Goal: Task Accomplishment & Management: Use online tool/utility

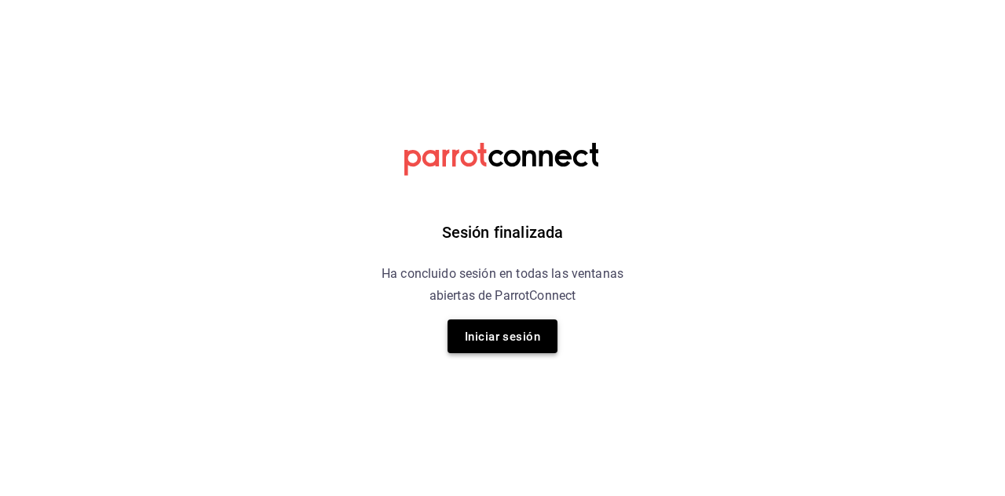
click at [509, 345] on font "Iniciar sesión" at bounding box center [502, 336] width 75 height 21
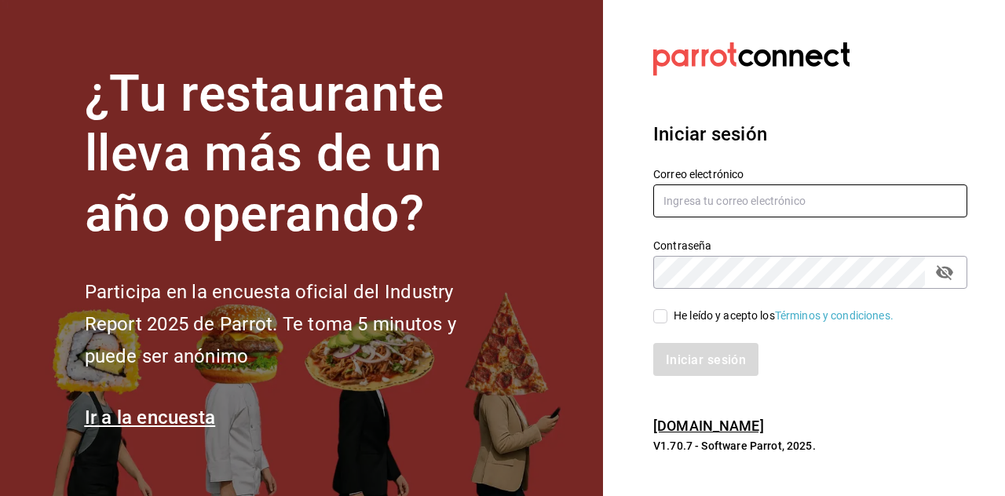
click at [680, 217] on input "text" at bounding box center [810, 200] width 314 height 33
type input "[EMAIL_ADDRESS][DOMAIN_NAME]"
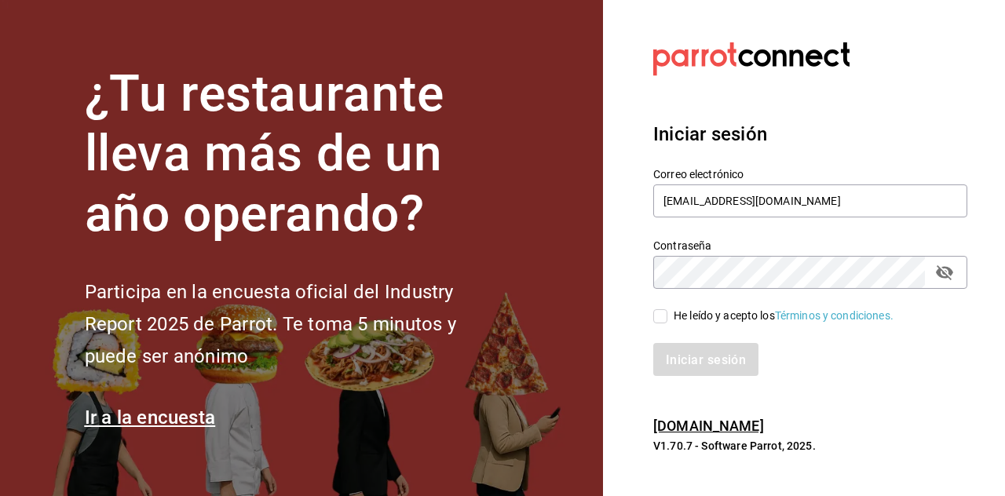
click at [659, 323] on input "He leído y acepto los Términos y condiciones." at bounding box center [660, 316] width 14 height 14
checkbox input "true"
click at [689, 376] on button "Iniciar sesión" at bounding box center [706, 359] width 107 height 33
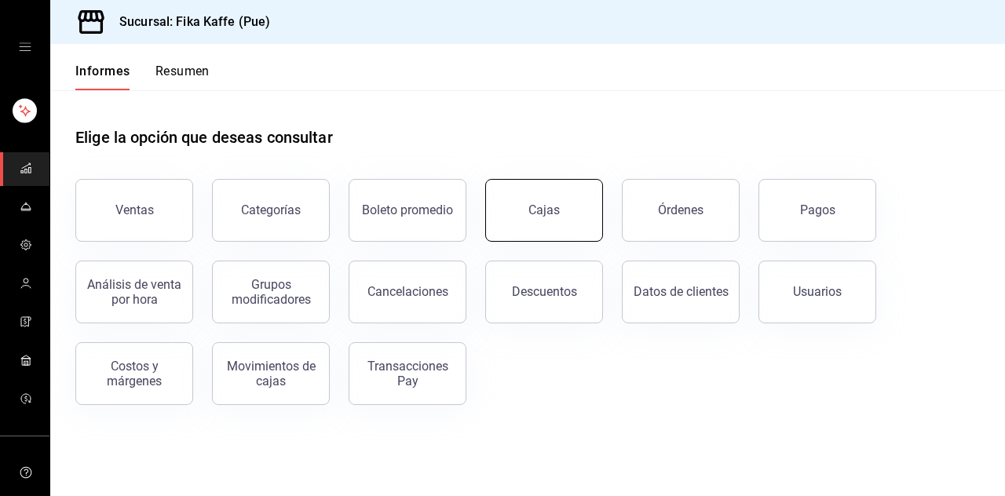
click at [519, 228] on link "Cajas" at bounding box center [544, 210] width 118 height 63
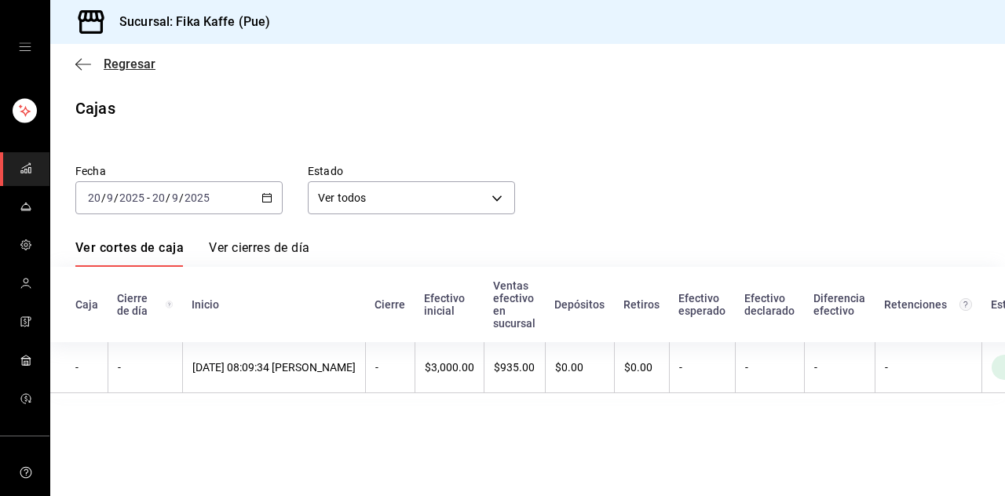
click at [85, 63] on icon "button" at bounding box center [83, 64] width 16 height 14
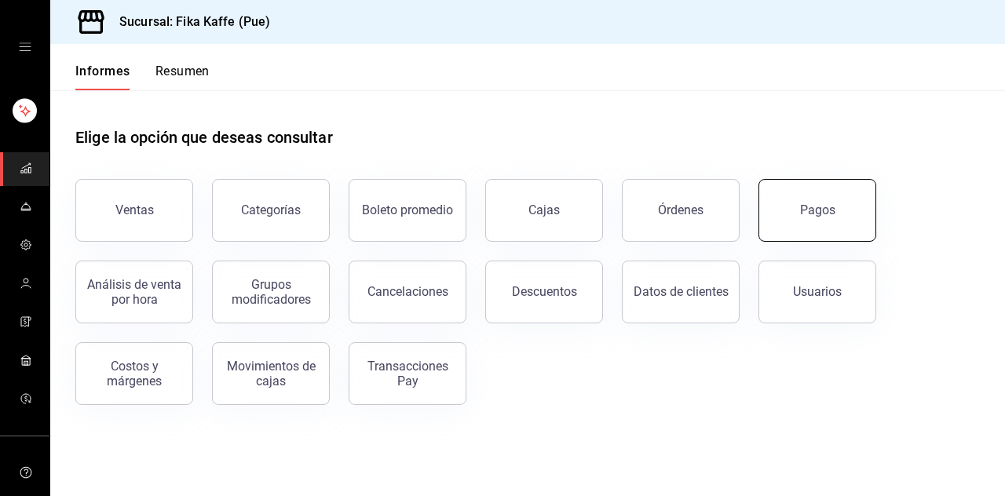
click at [844, 221] on button "Pagos" at bounding box center [817, 210] width 118 height 63
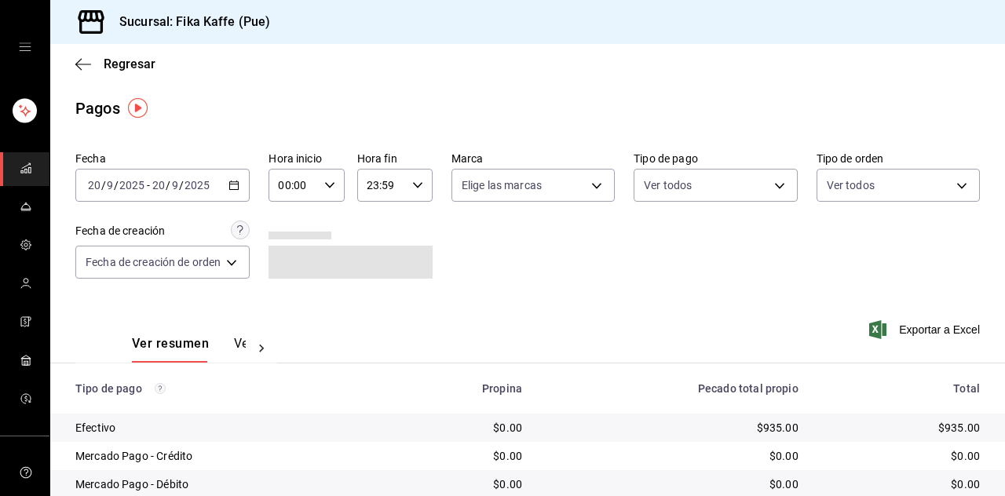
click at [257, 345] on icon at bounding box center [262, 349] width 16 height 16
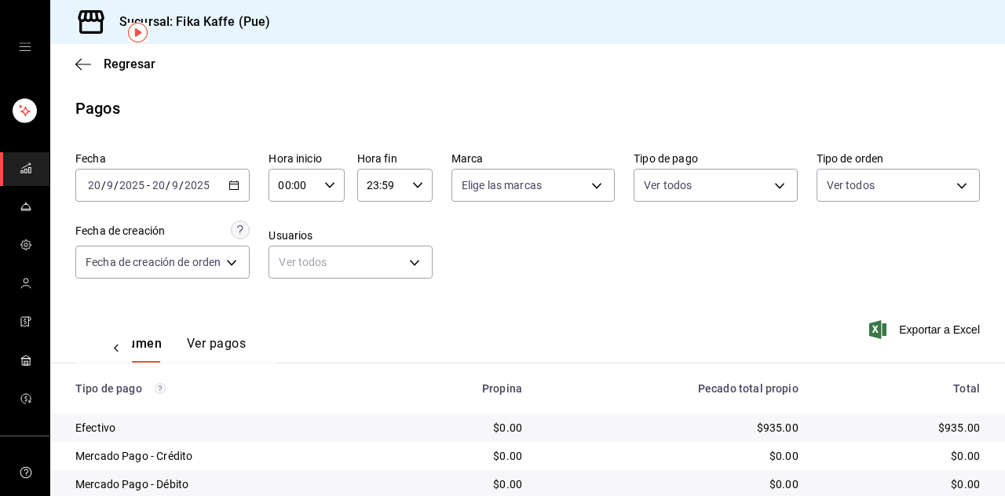
click at [186, 179] on input "2025" at bounding box center [197, 185] width 27 height 13
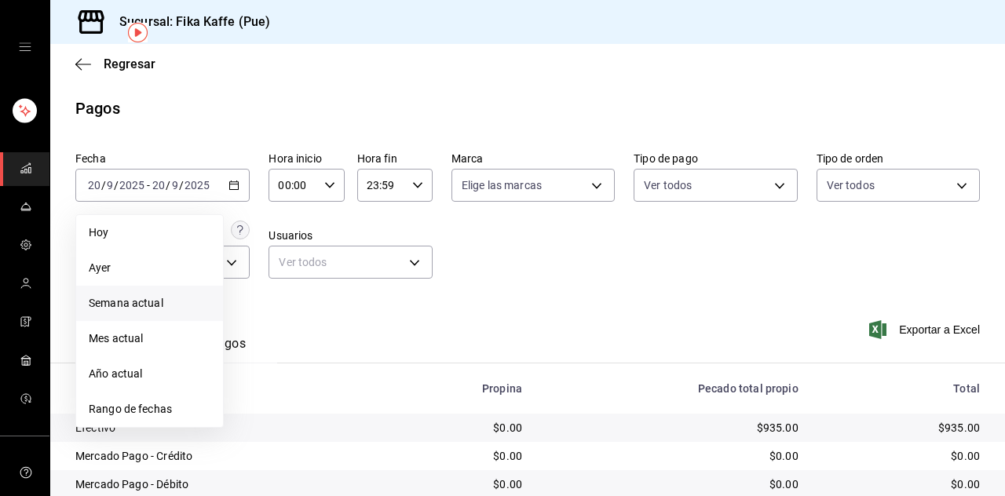
click at [134, 297] on font "Semana actual" at bounding box center [126, 303] width 75 height 13
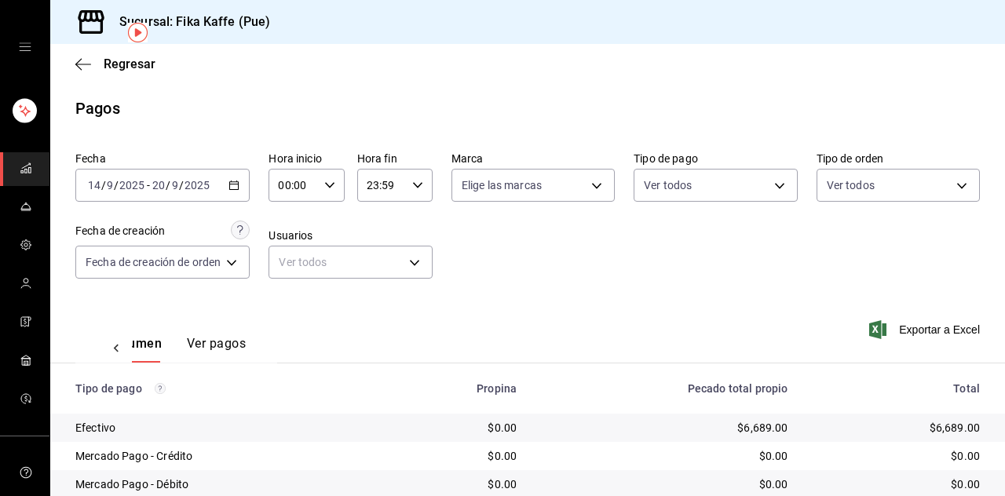
click at [151, 179] on input "20" at bounding box center [158, 185] width 14 height 13
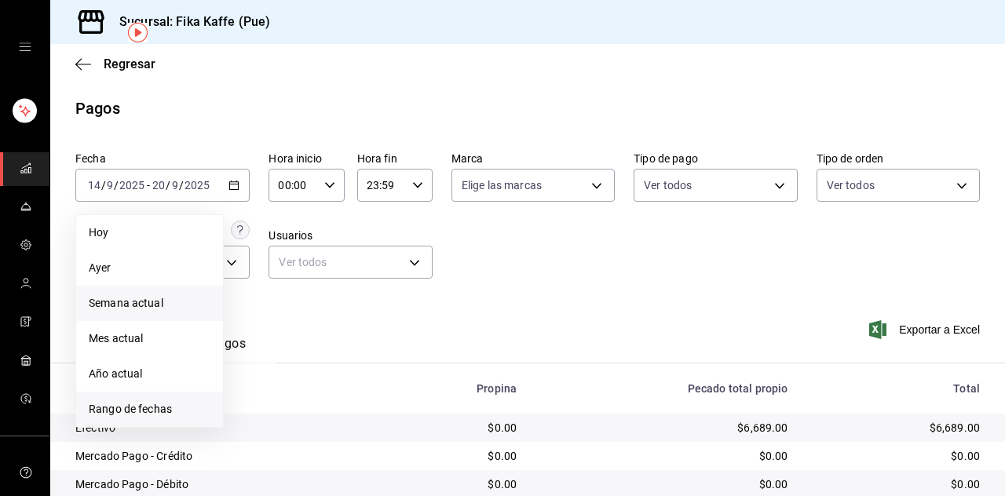
click at [147, 403] on font "Rango de fechas" at bounding box center [130, 409] width 83 height 13
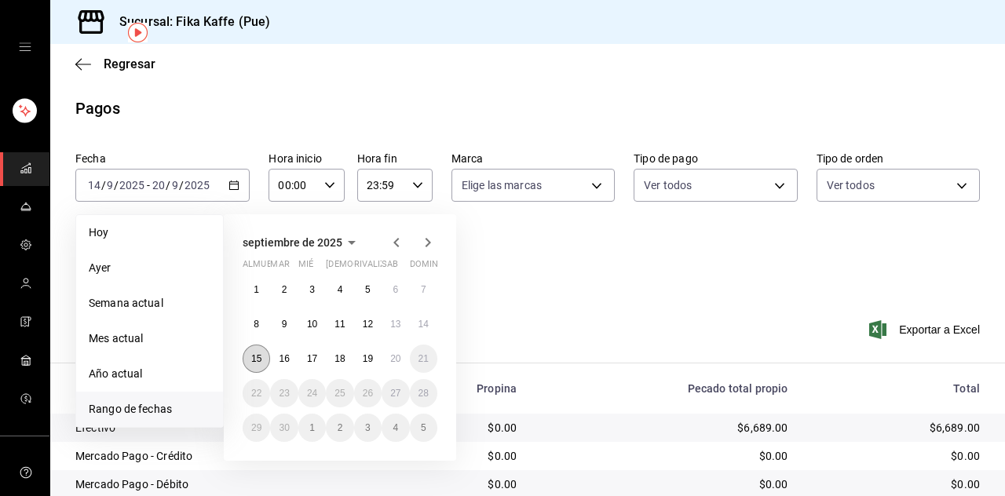
click at [256, 353] on font "15" at bounding box center [256, 358] width 10 height 11
click at [367, 353] on font "19" at bounding box center [368, 358] width 10 height 11
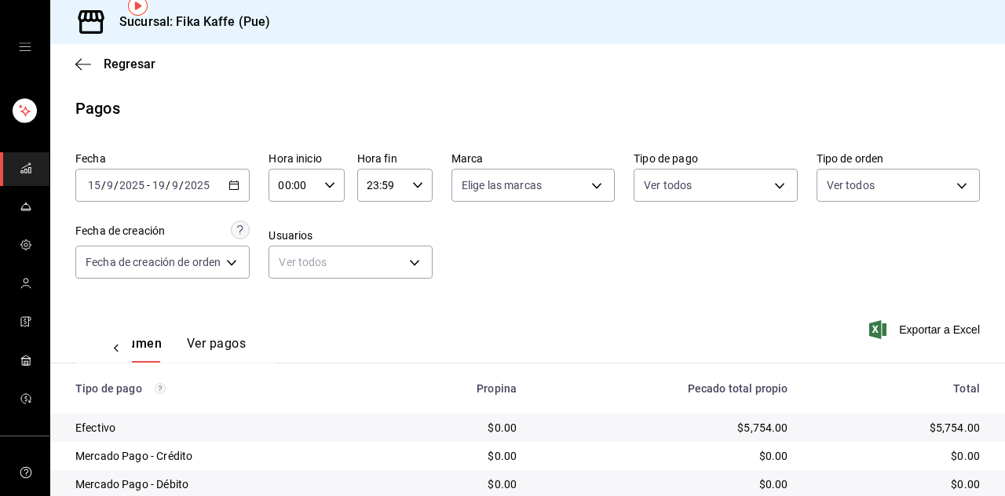
scroll to position [36, 0]
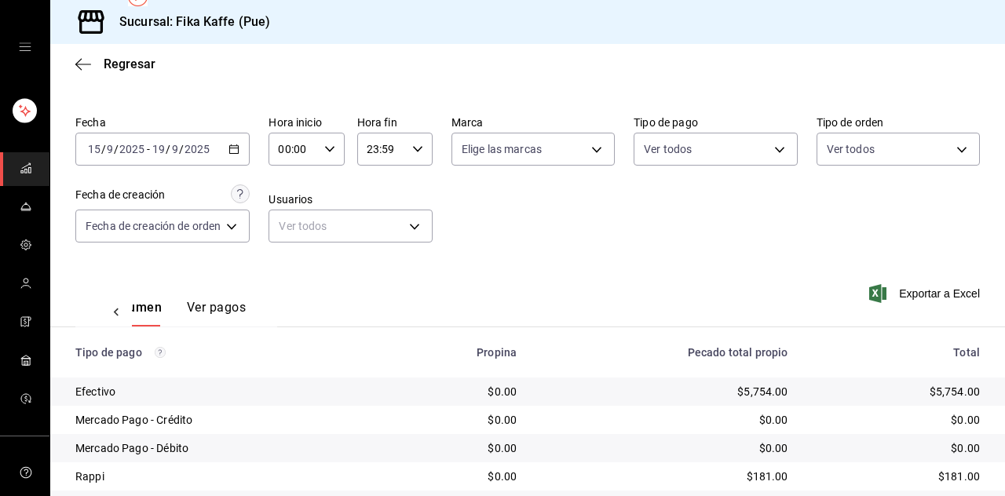
click at [177, 133] on div "[DATE] [DATE] - [DATE] [DATE]" at bounding box center [162, 149] width 174 height 33
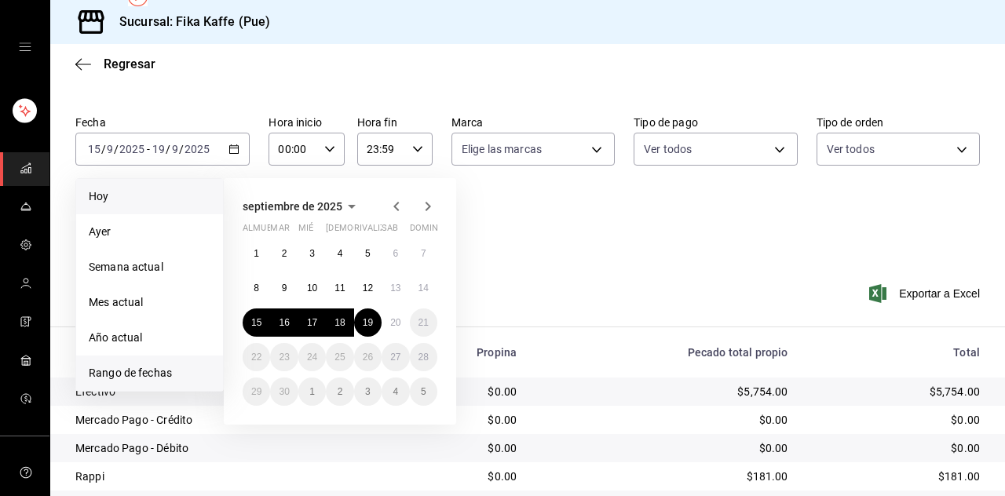
click at [137, 188] on span "Hoy" at bounding box center [150, 196] width 122 height 16
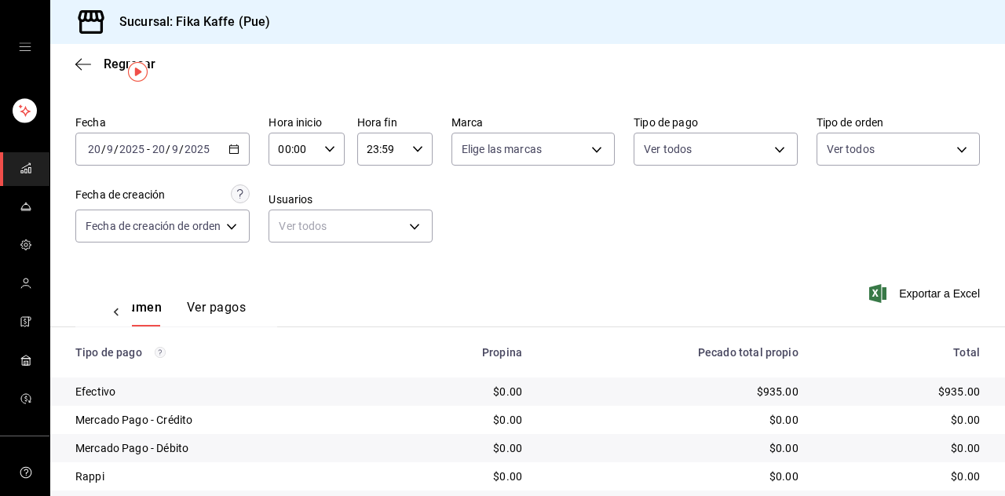
click at [168, 148] on font "/" at bounding box center [168, 149] width 5 height 13
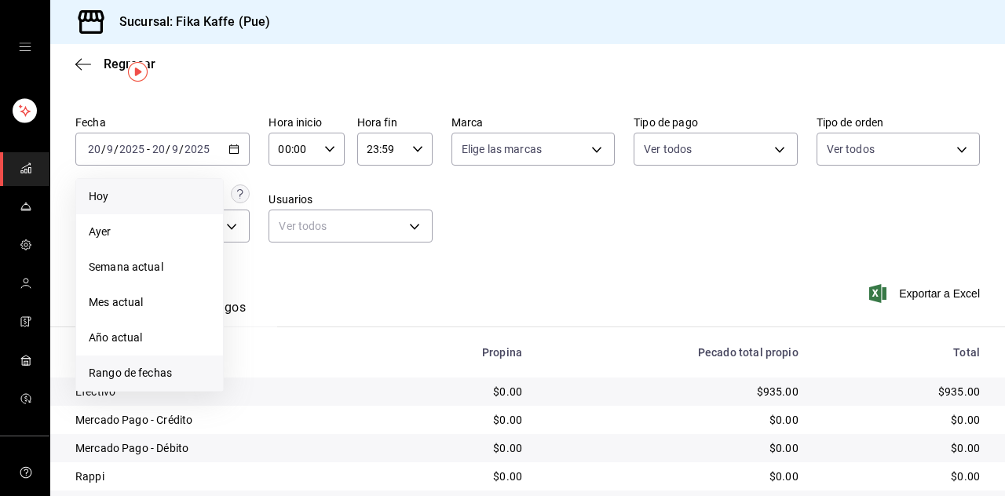
click at [148, 367] on font "Rango de fechas" at bounding box center [130, 373] width 83 height 13
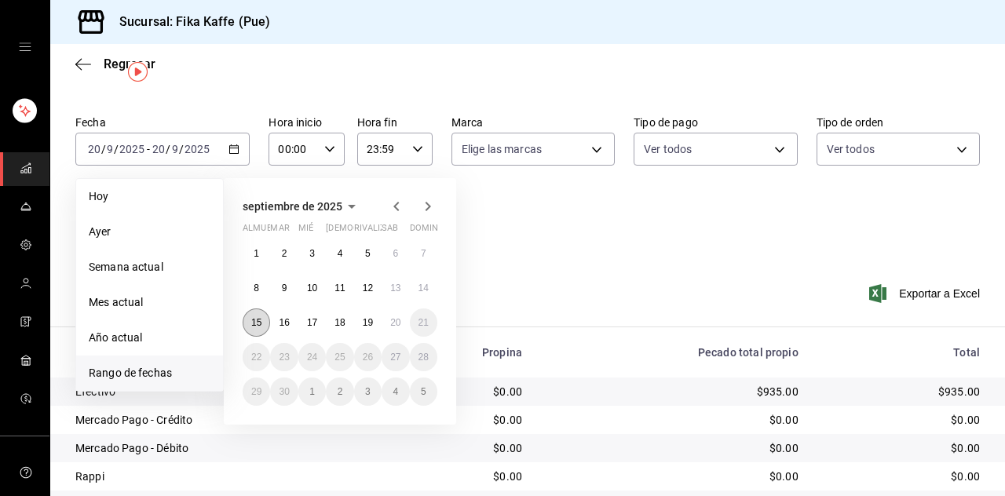
click at [260, 331] on button "15" at bounding box center [256, 322] width 27 height 28
click at [358, 321] on button "19" at bounding box center [367, 322] width 27 height 28
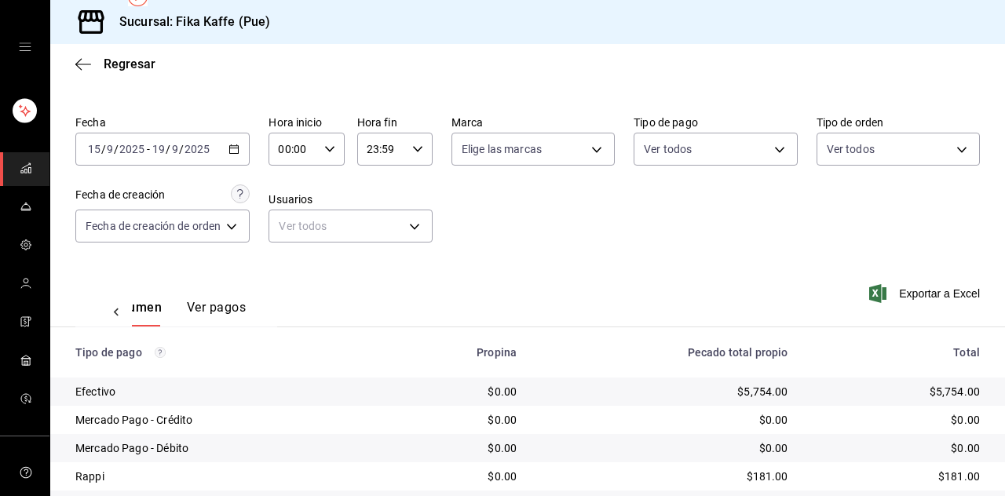
scroll to position [75, 0]
copy font "617.75"
